Goal: Information Seeking & Learning: Find specific fact

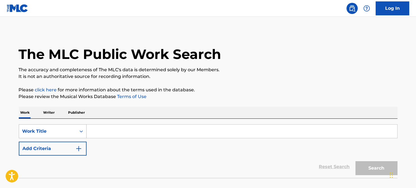
click at [69, 132] on div "Work Title" at bounding box center [53, 132] width 68 height 14
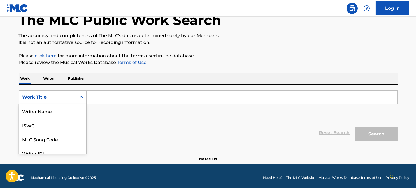
scroll to position [28, 0]
click at [50, 139] on div "Publisher Name" at bounding box center [52, 139] width 67 height 14
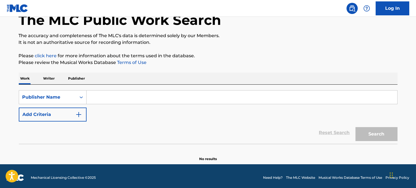
click at [94, 104] on div "SearchWithCriteria71760601-df4d-4806-b927-461c10c7abe3 Publisher Name Add Crite…" at bounding box center [208, 105] width 379 height 31
drag, startPoint x: 94, startPoint y: 104, endPoint x: 55, endPoint y: 66, distance: 54.7
click at [55, 66] on div "The MLC Public Work Search The accuracy and completeness of The MLC's data is d…" at bounding box center [208, 79] width 392 height 165
click at [49, 80] on p "Writer" at bounding box center [49, 79] width 15 height 12
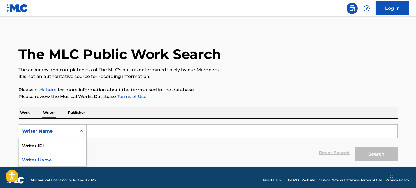
click at [60, 130] on div "Writer Name" at bounding box center [47, 131] width 50 height 7
click at [103, 130] on input "Search Form" at bounding box center [242, 131] width 311 height 13
paste input "[PERSON_NAME]"
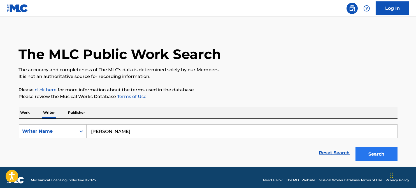
type input "[PERSON_NAME]"
click at [363, 151] on button "Search" at bounding box center [376, 155] width 42 height 14
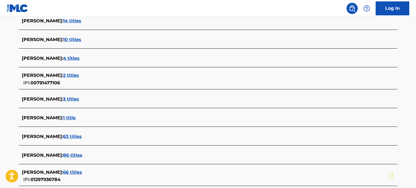
scroll to position [209, 0]
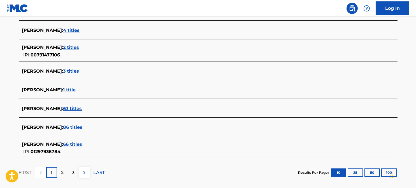
click at [74, 142] on span "66 titles" at bounding box center [72, 144] width 19 height 5
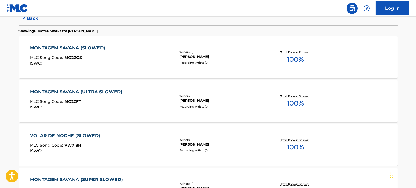
scroll to position [125, 0]
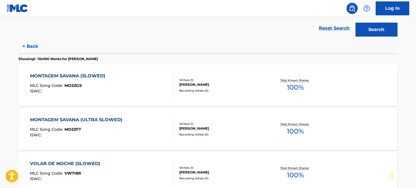
click at [219, 77] on div "MONTAGEM SAVANA (SLOWED) MLC Song Code : MO2ZGS ISWC : Writers ( 1 ) [PERSON_NA…" at bounding box center [208, 85] width 379 height 42
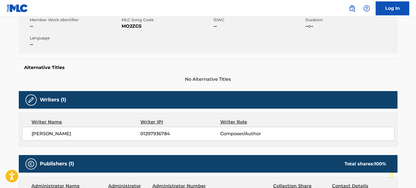
scroll to position [22, 0]
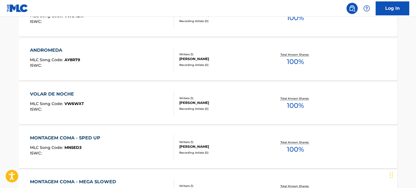
scroll to position [442, 0]
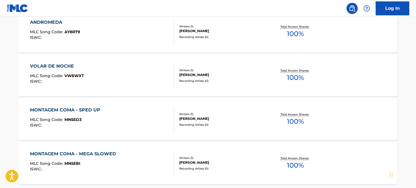
click at [93, 109] on div "MONTAGEM COMA - SPED UP" at bounding box center [66, 110] width 73 height 7
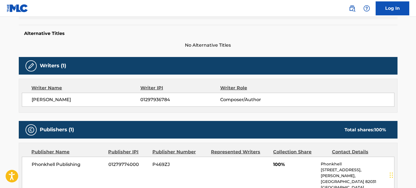
scroll to position [168, 0]
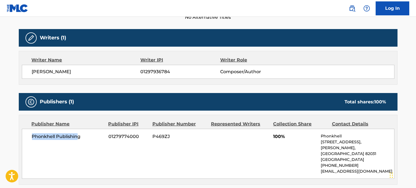
drag, startPoint x: 76, startPoint y: 137, endPoint x: 25, endPoint y: 137, distance: 51.0
click at [25, 137] on div "Phonkhell Publishing 01279774000 P469ZJ 100% [STREET_ADDRESS][PERSON_NAME] [PHO…" at bounding box center [208, 154] width 372 height 50
click at [45, 137] on span "Phonkhell Publishing" at bounding box center [68, 137] width 73 height 7
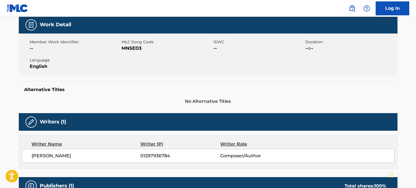
scroll to position [112, 0]
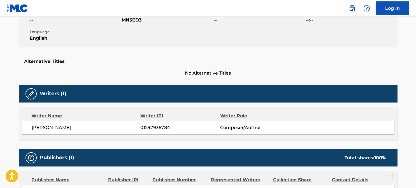
drag, startPoint x: 70, startPoint y: 127, endPoint x: 20, endPoint y: 129, distance: 50.2
click at [20, 129] on div "Writer Name Writer IPI Writer Role [PERSON_NAME] 01297936784 Composer/Author" at bounding box center [208, 124] width 379 height 34
copy span "[PERSON_NAME]"
